Goal: Find specific page/section: Find specific page/section

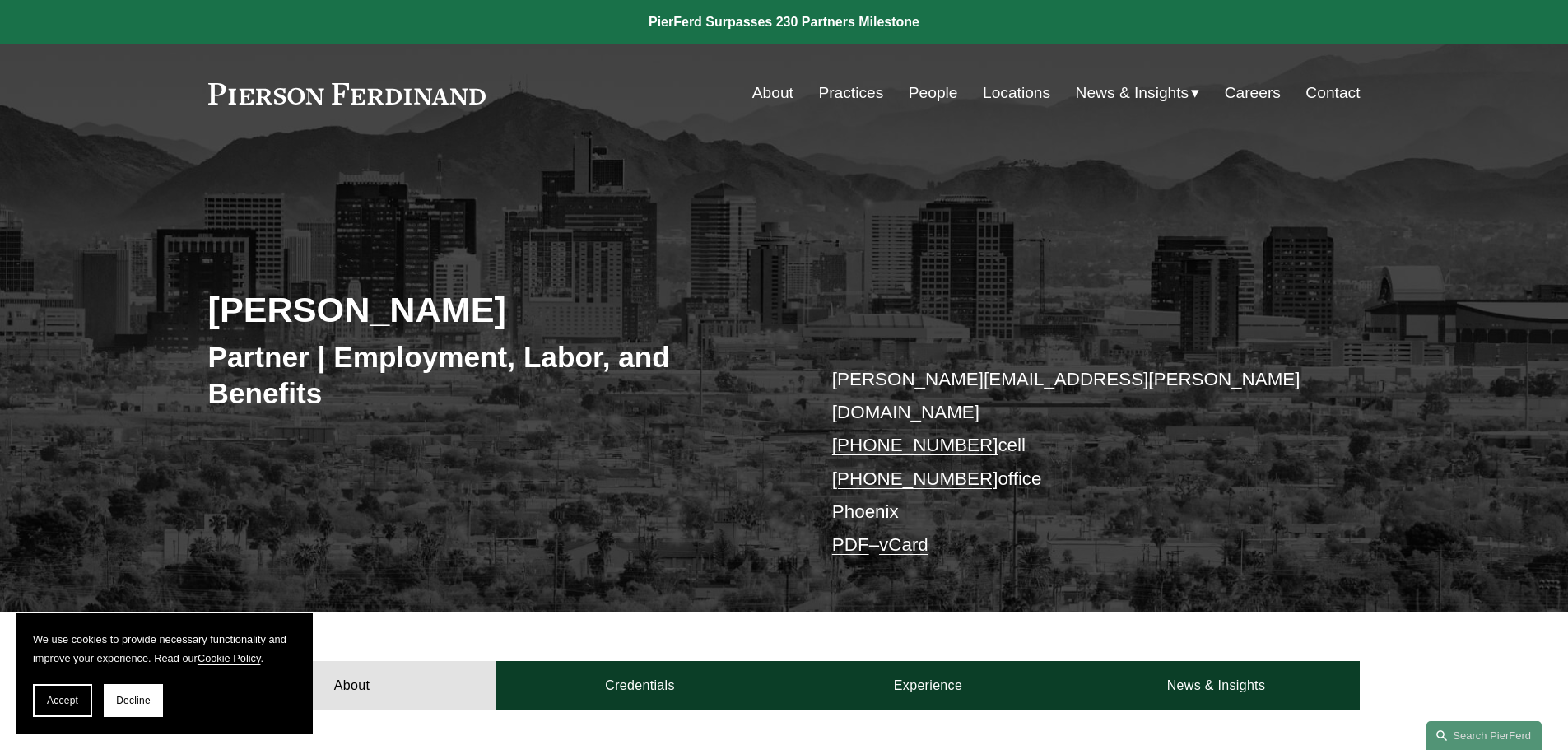
click at [757, 90] on link "About" at bounding box center [772, 92] width 41 height 31
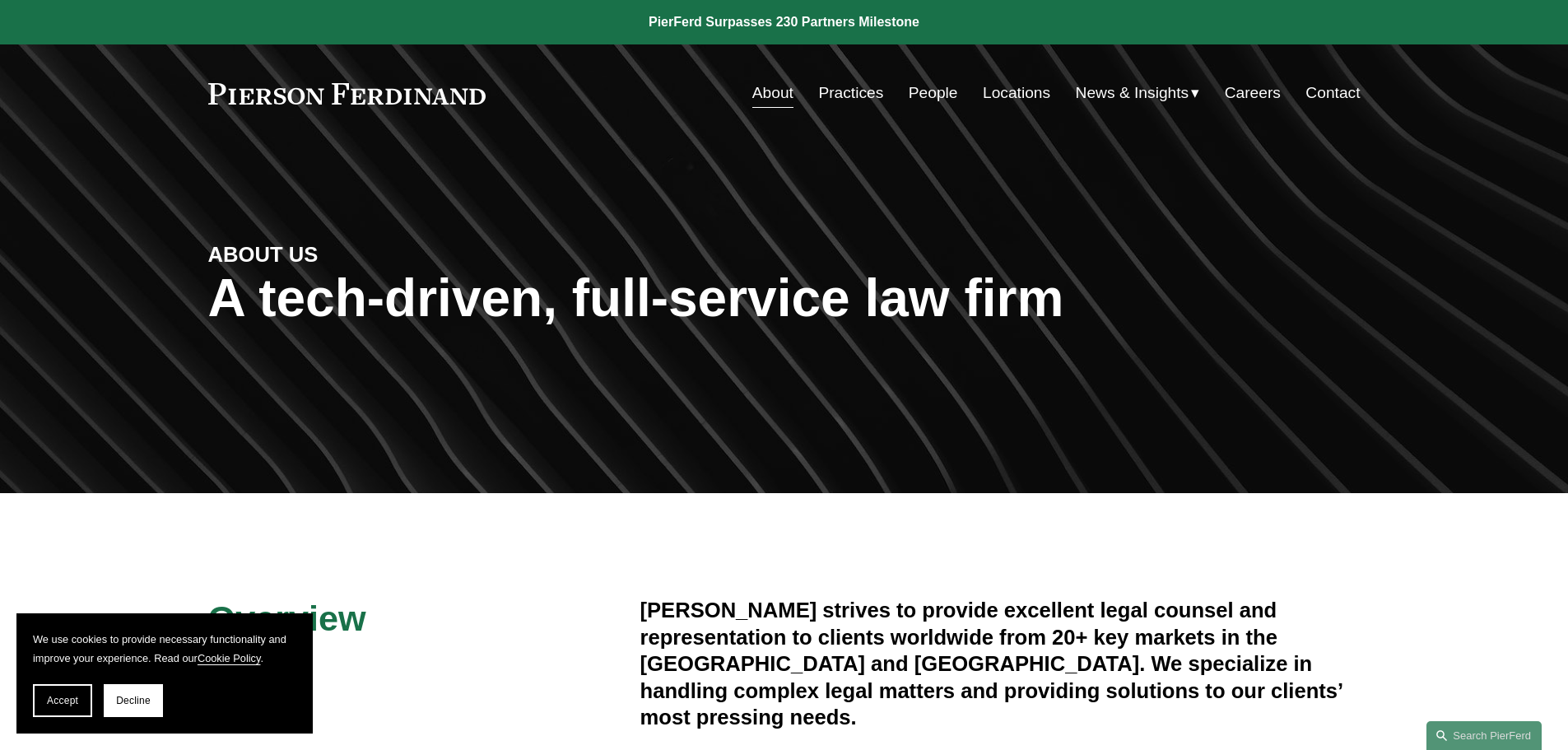
click at [928, 88] on link "People" at bounding box center [933, 92] width 49 height 31
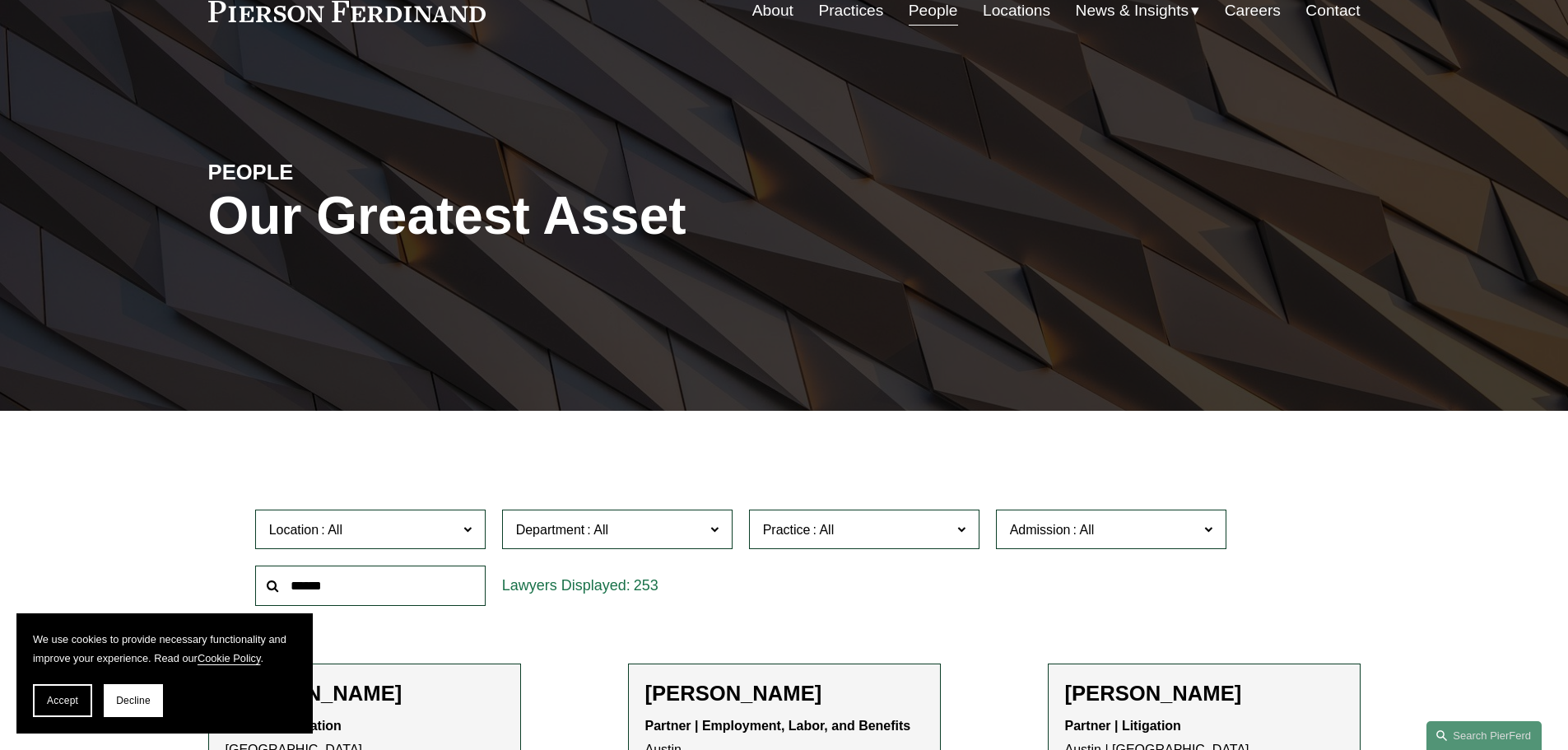
scroll to position [247, 0]
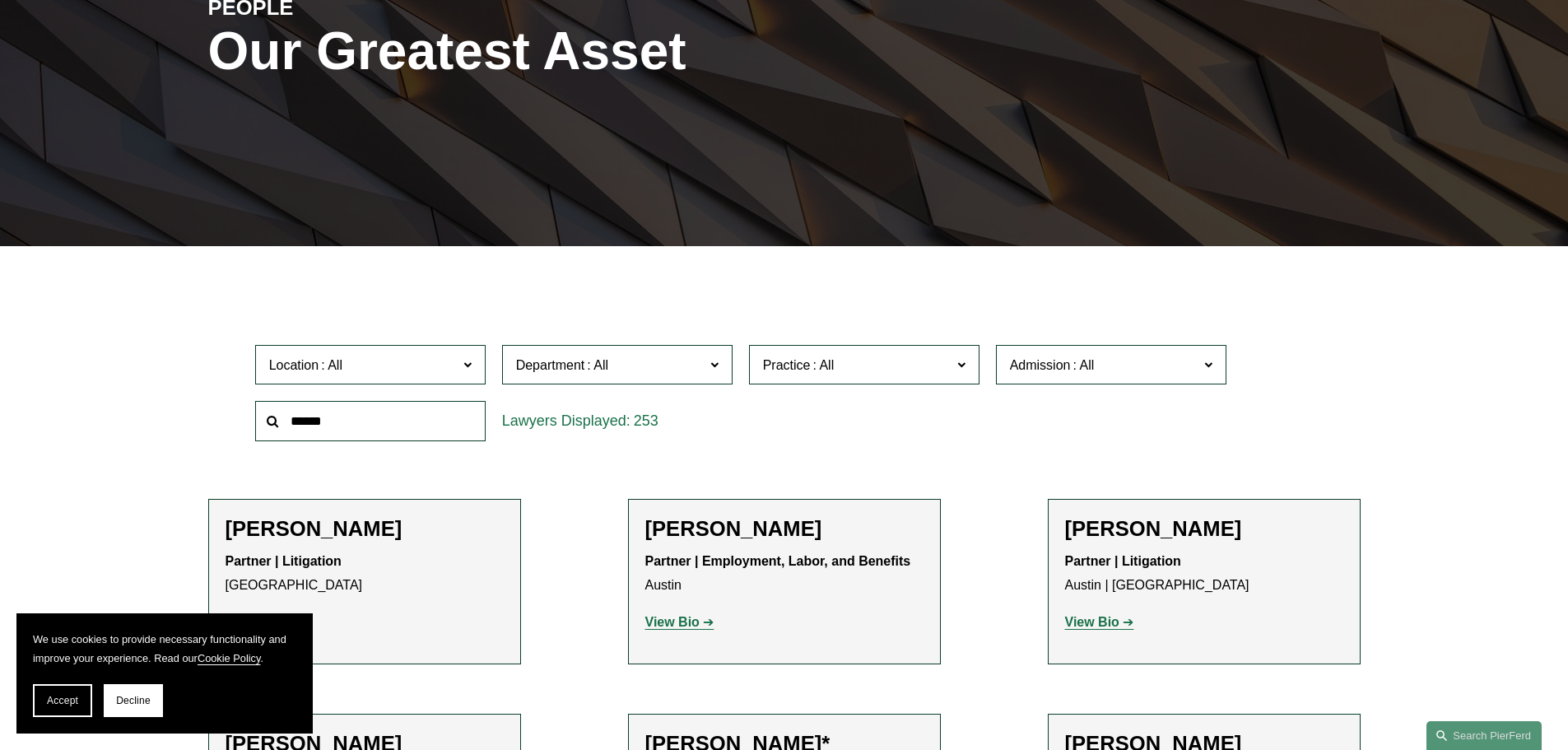
click at [362, 423] on input "text" at bounding box center [370, 421] width 230 height 40
type input "**********"
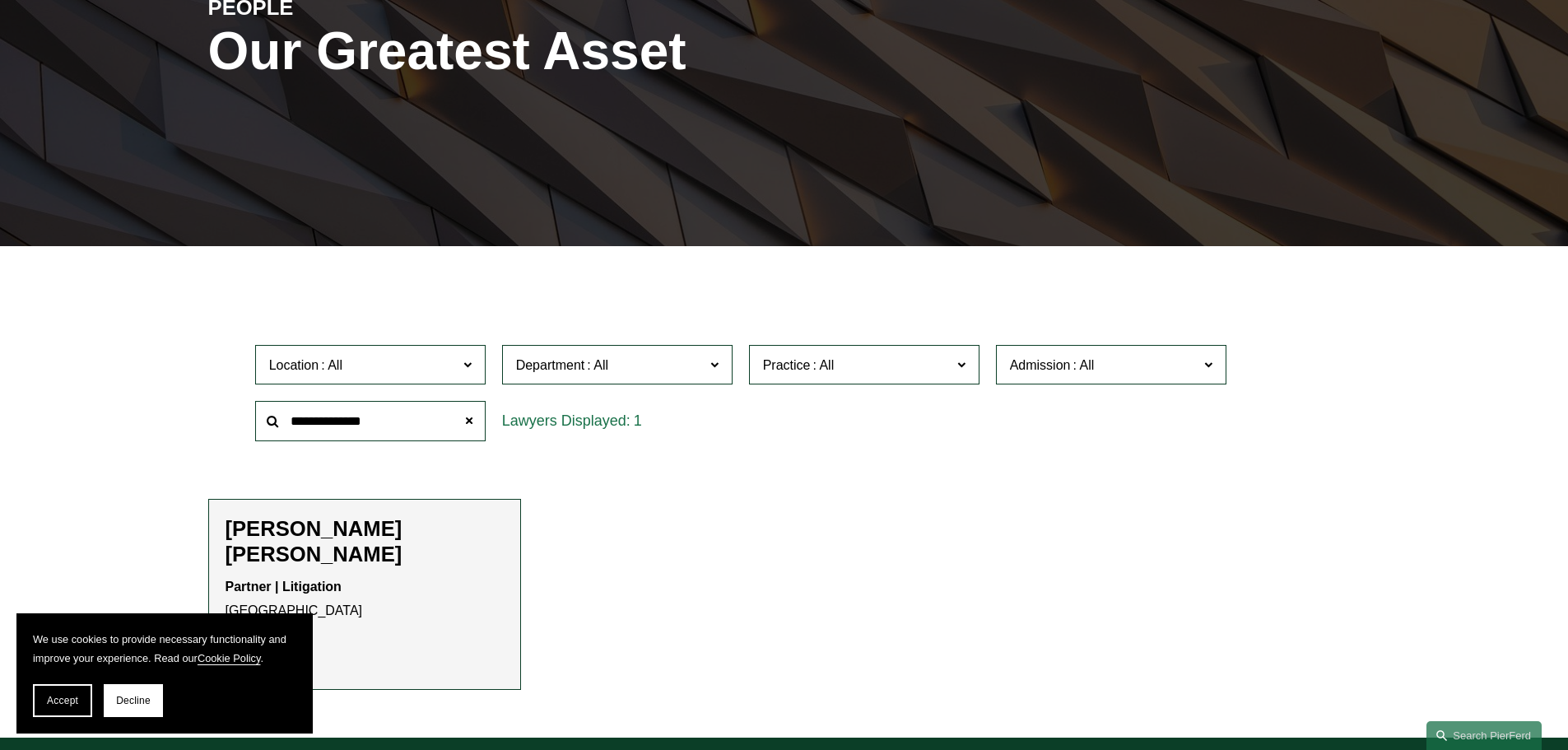
scroll to position [330, 0]
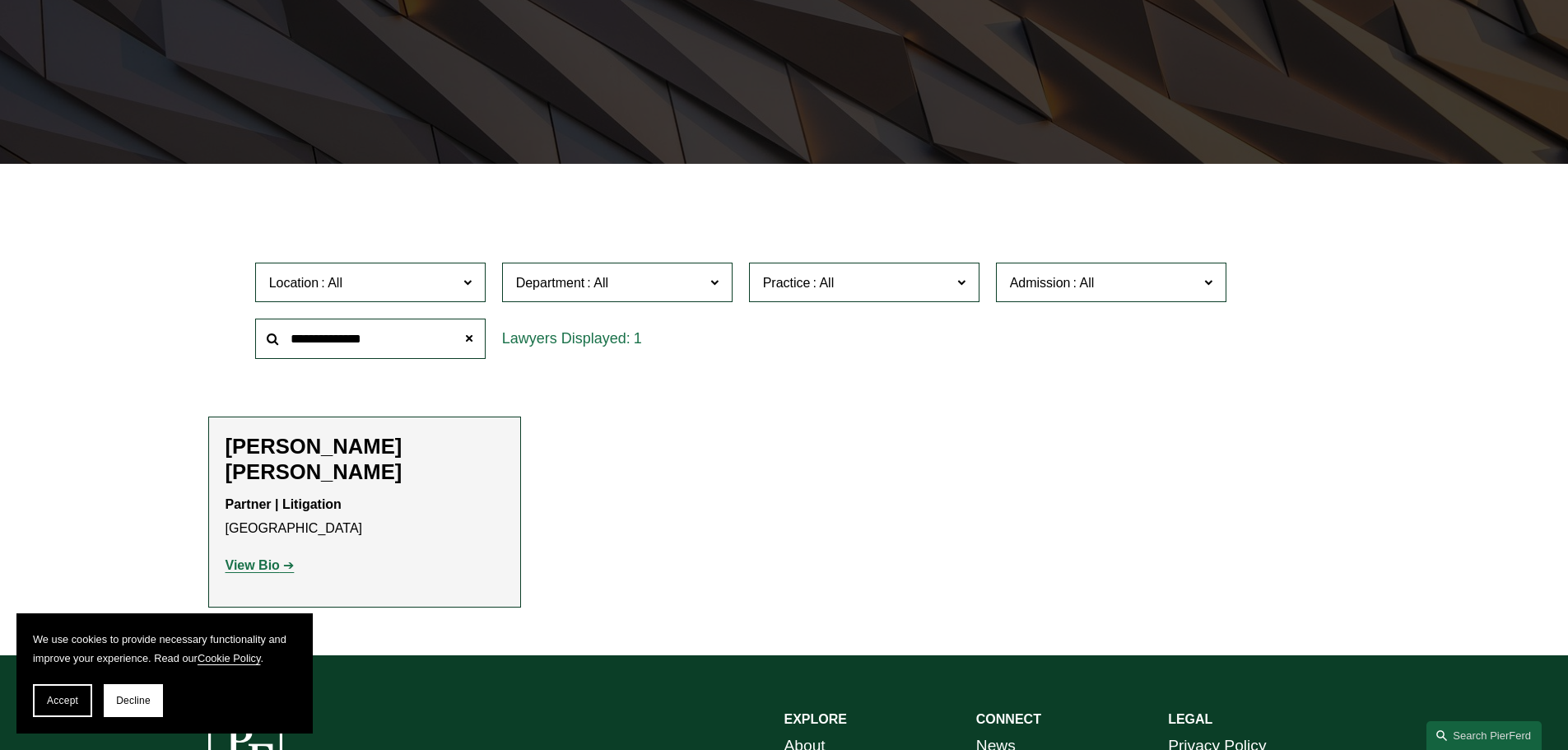
click at [249, 558] on strong "View Bio" at bounding box center [253, 565] width 54 height 14
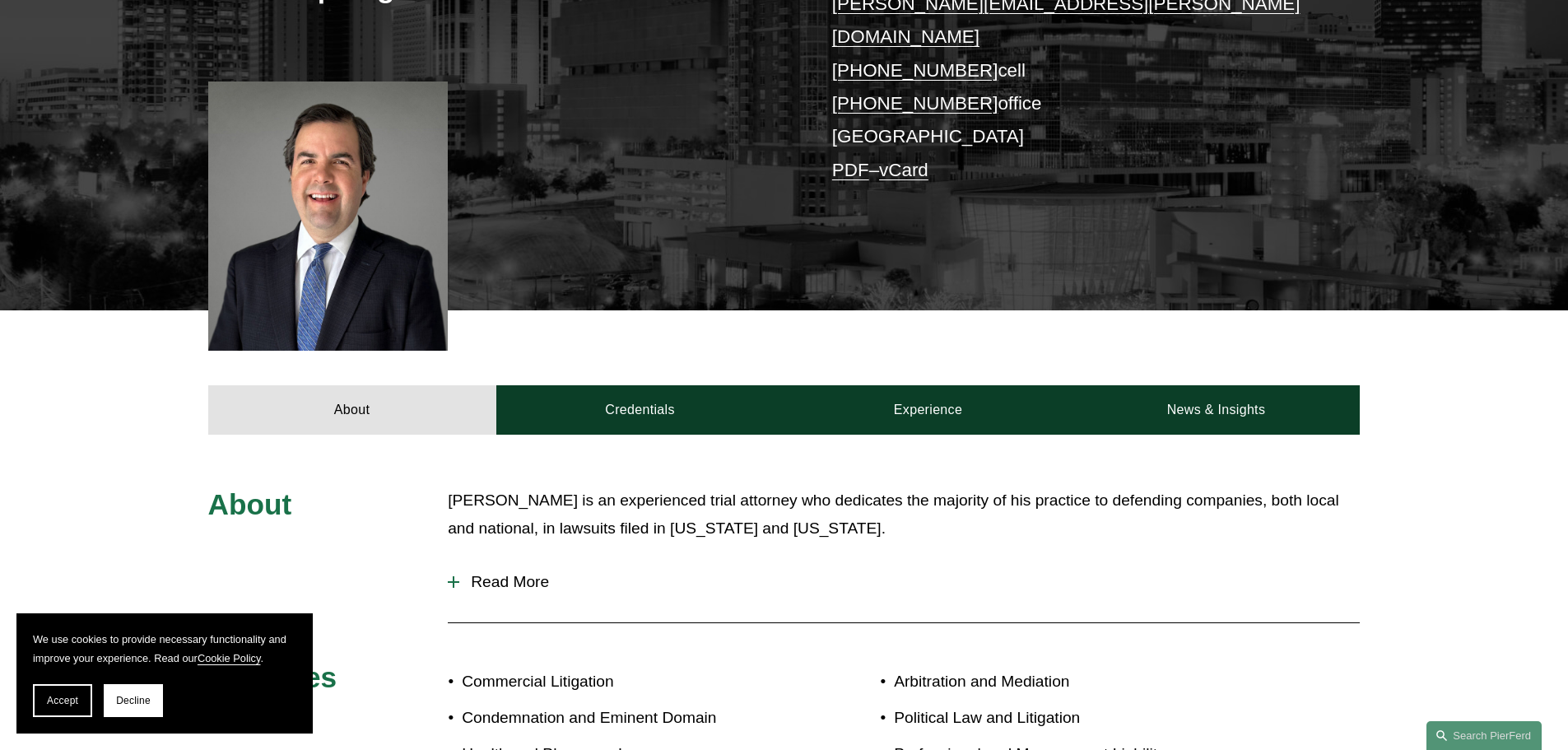
scroll to position [330, 0]
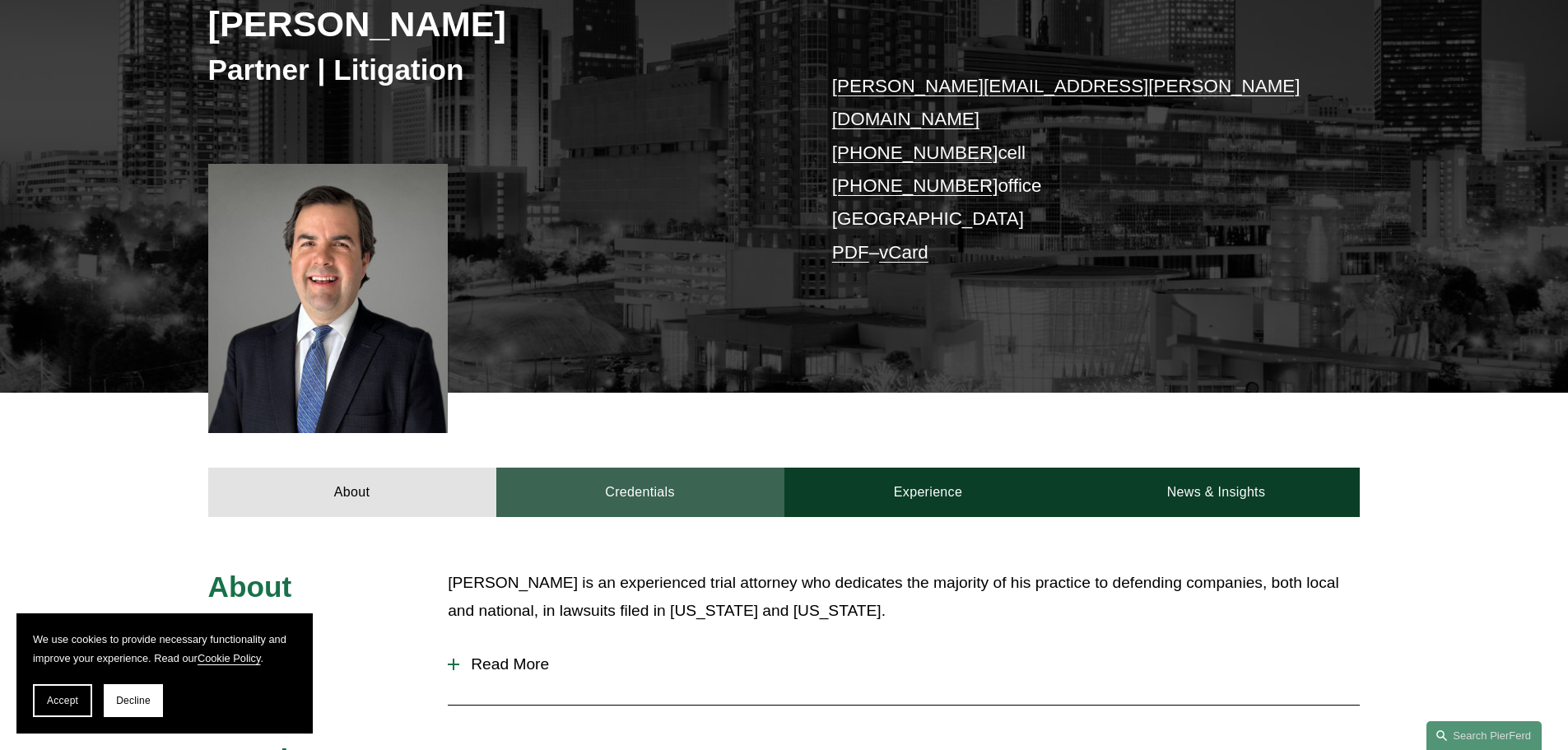
click at [660, 468] on link "Credentials" at bounding box center [640, 492] width 288 height 49
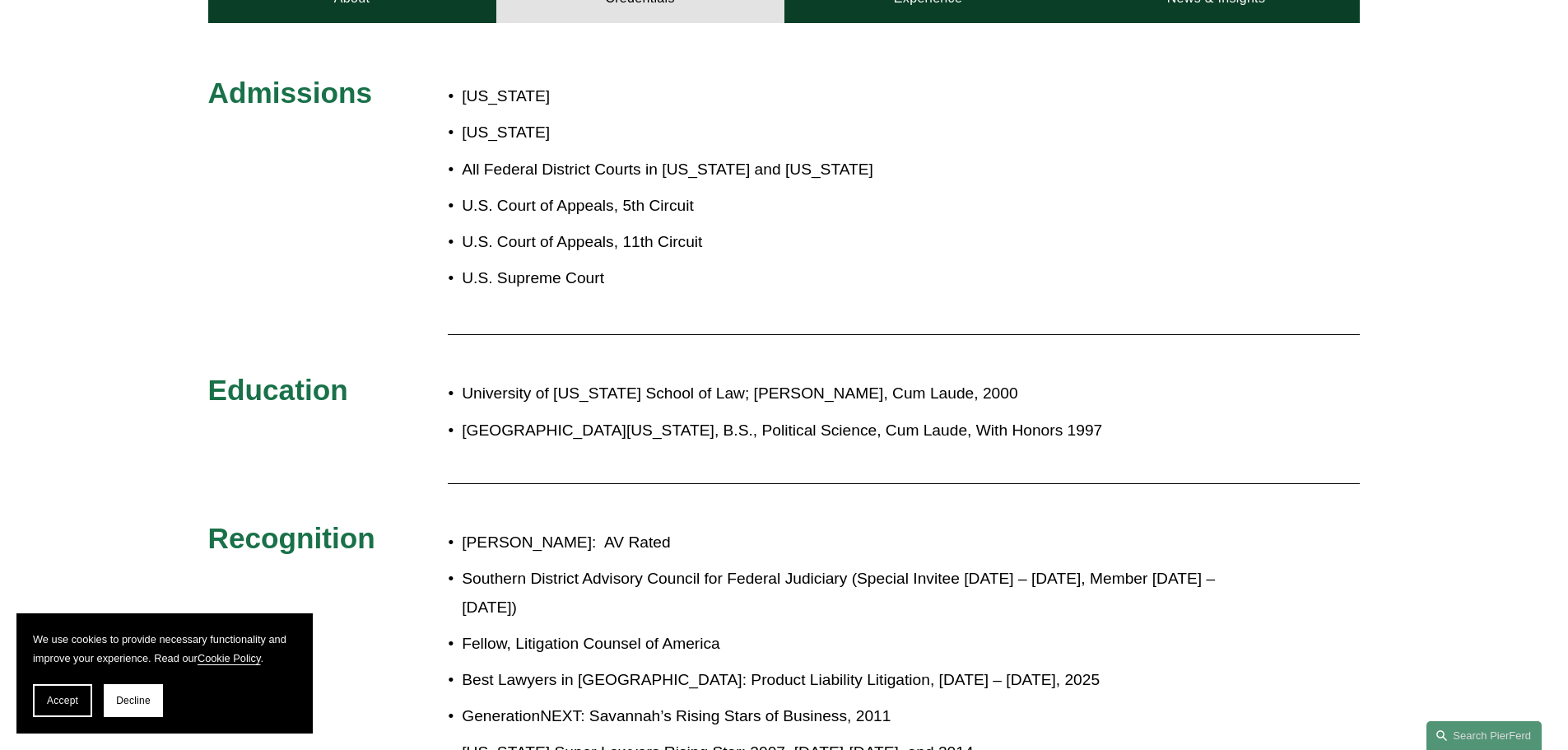
scroll to position [494, 0]
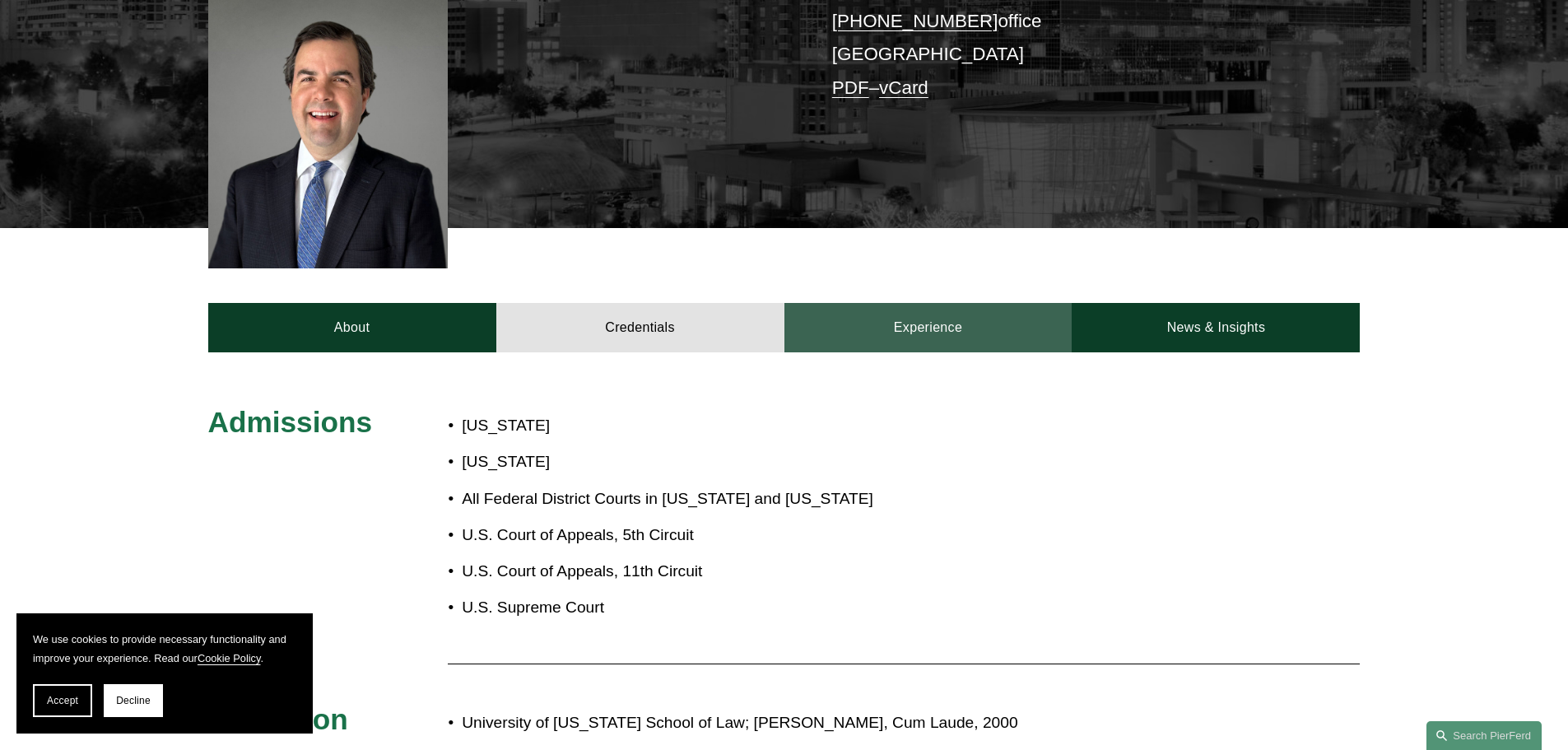
click at [910, 303] on link "Experience" at bounding box center [929, 327] width 288 height 49
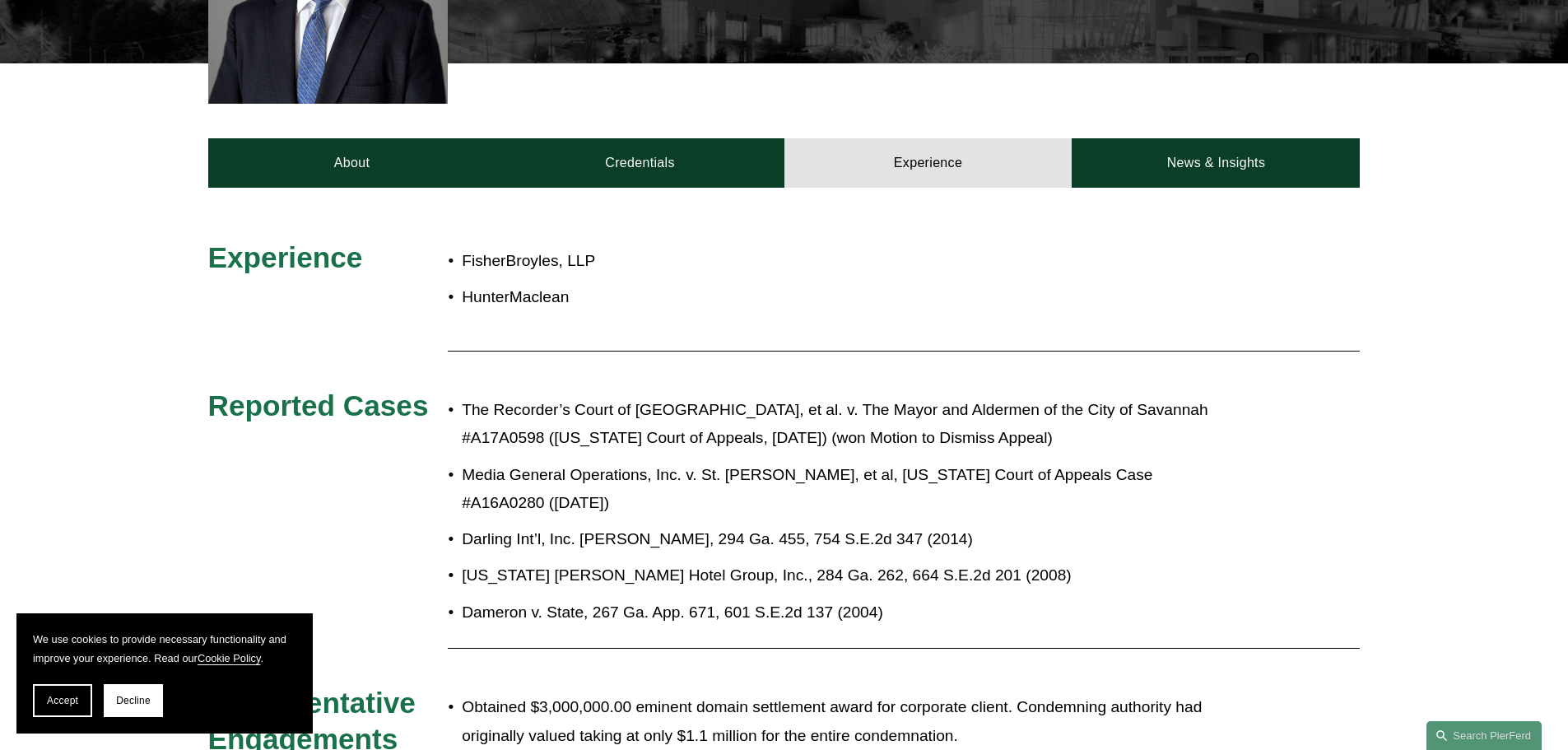
scroll to position [577, 0]
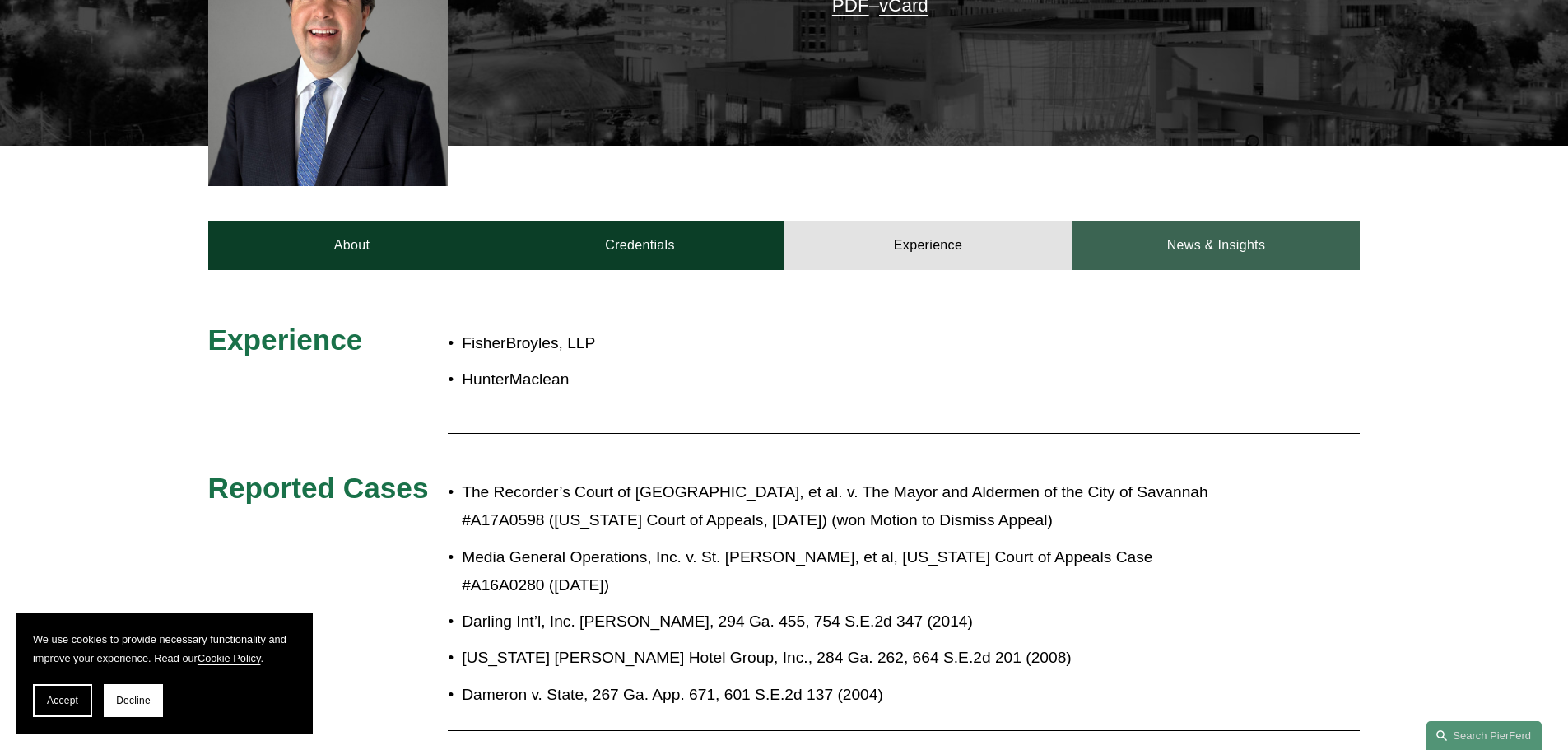
click at [1204, 221] on link "News & Insights" at bounding box center [1216, 245] width 288 height 49
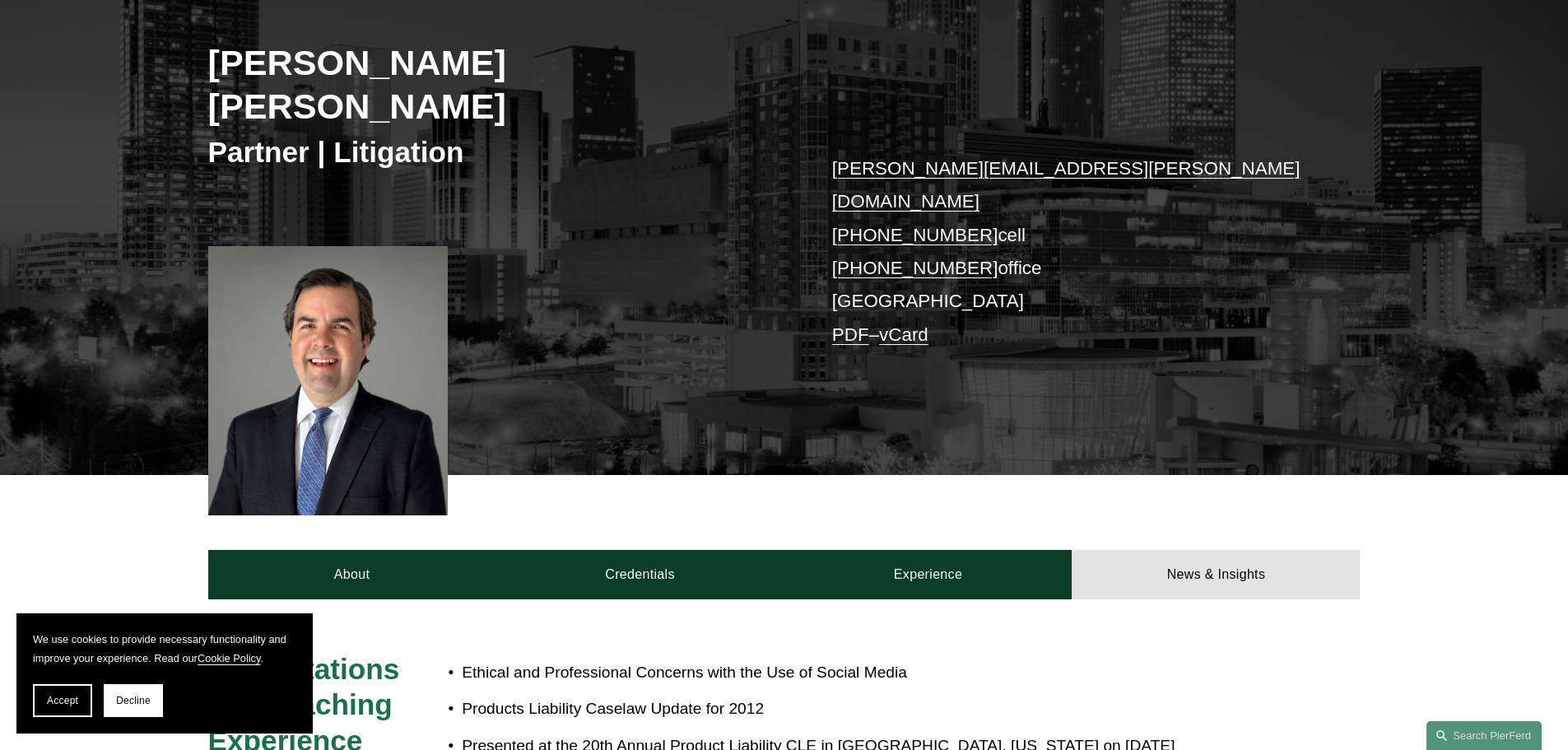
scroll to position [0, 0]
